Goal: Task Accomplishment & Management: Use online tool/utility

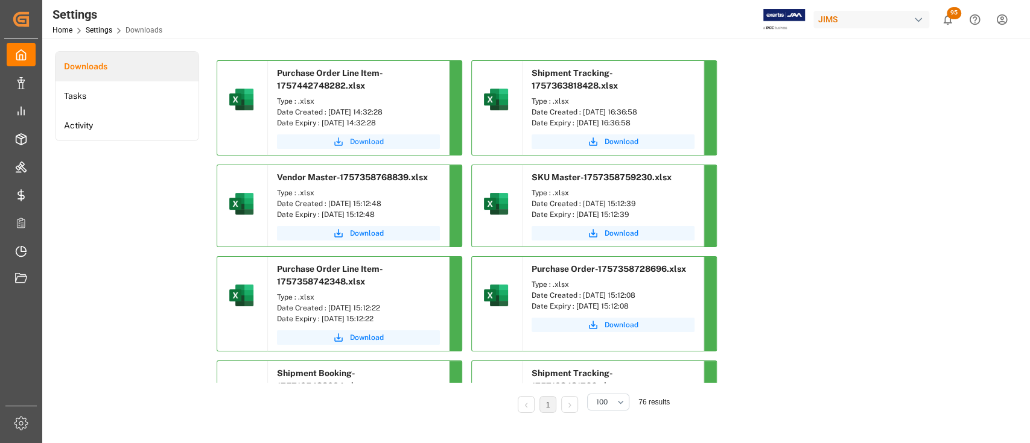
click at [374, 138] on span "Download" at bounding box center [367, 141] width 34 height 11
